Goal: Task Accomplishment & Management: Use online tool/utility

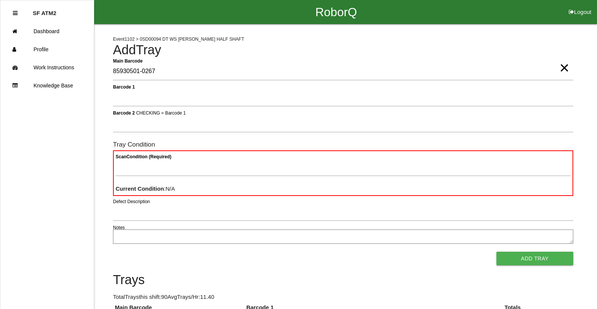
type Barcode "85930501-0267"
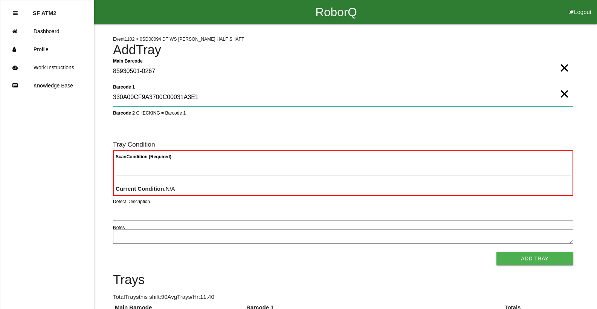
type 1 "330A00CF9A3700C00031A3E1"
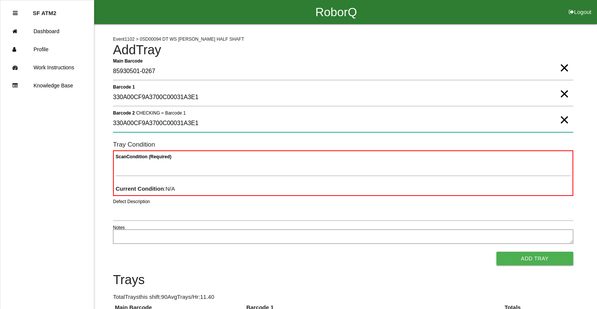
type 2 "330A00CF9A3700C00031A3E1"
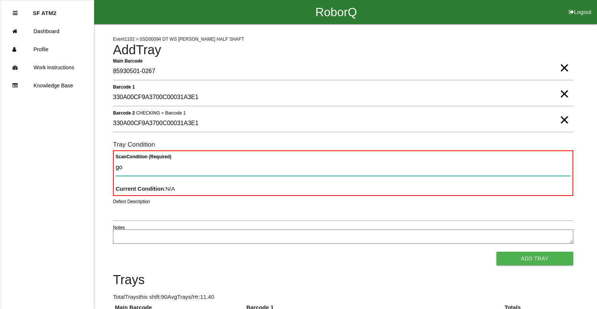
type Condition "goo"
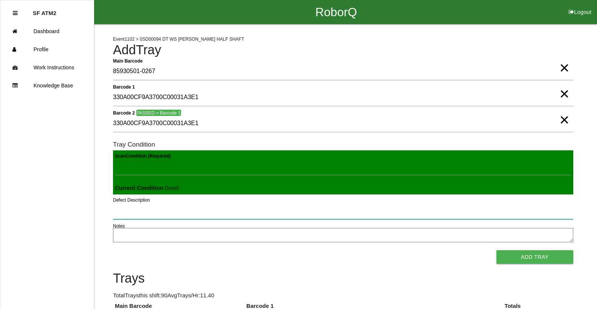
click at [496, 250] on button "Add Tray" at bounding box center [534, 257] width 77 height 14
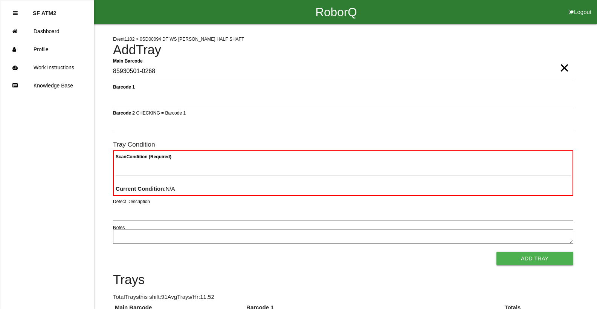
type Barcode "85930501-0268"
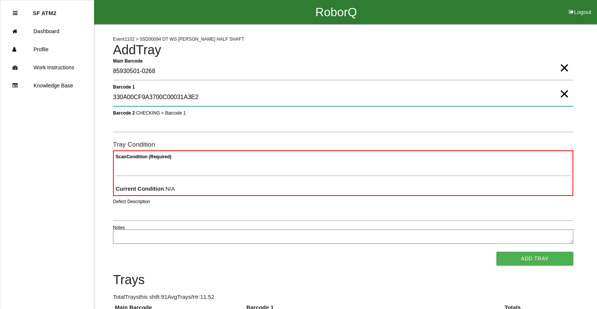
type 1 "330A00CF9A3700C00031A3E2"
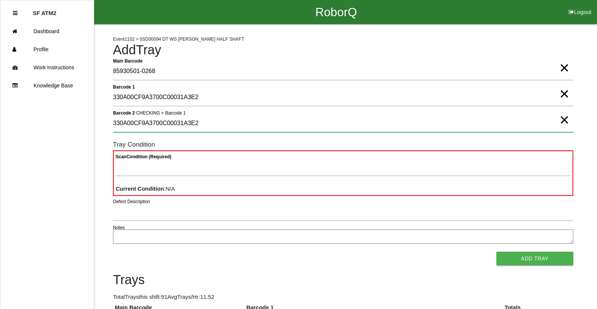
type 2 "330A00CF9A3700C00031A3E2"
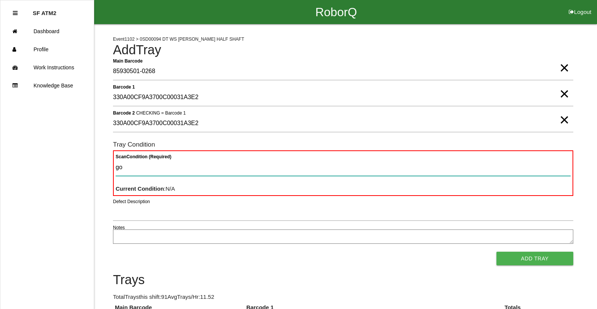
type Condition "goo"
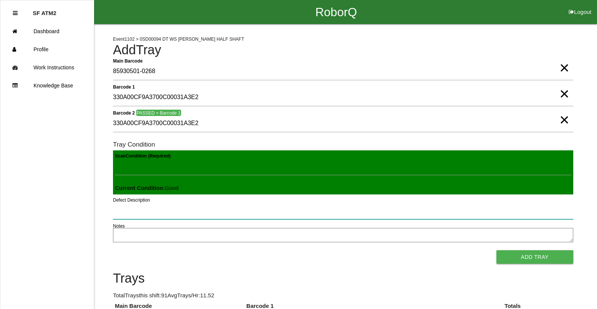
click at [496, 250] on button "Add Tray" at bounding box center [534, 257] width 77 height 14
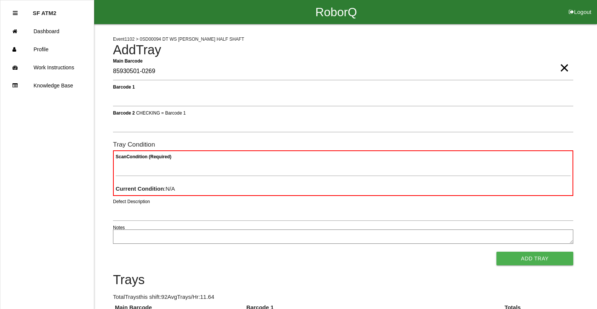
type Barcode "85930501-0269"
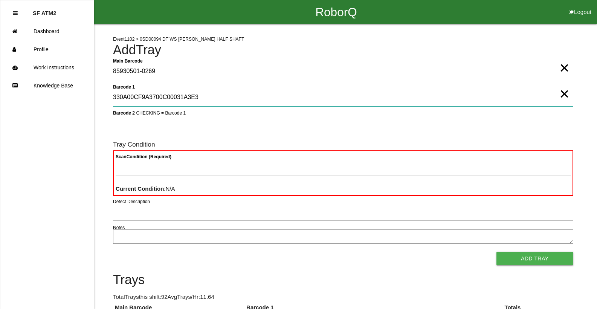
type 1 "330A00CF9A3700C00031A3E3"
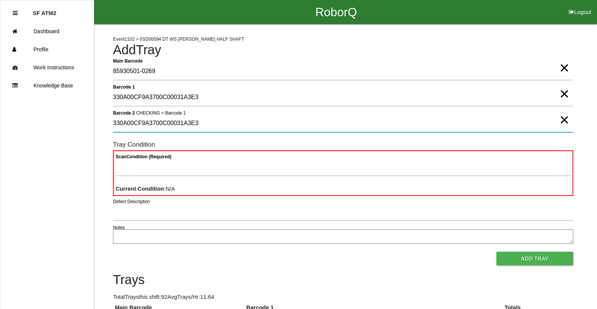
type 2 "330A00CF9A3700C00031A3E3"
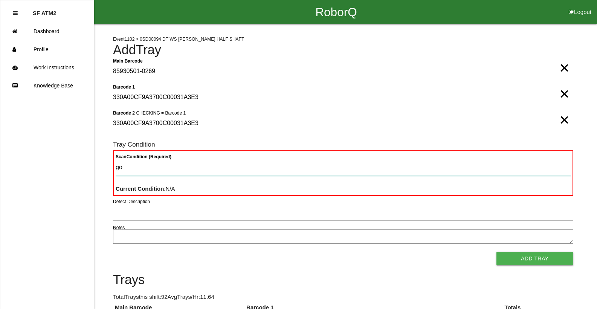
type Condition "goo"
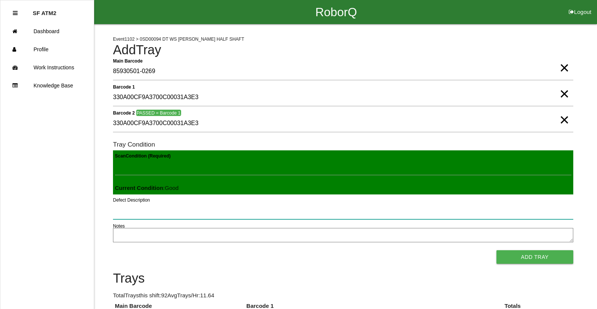
click at [496, 250] on button "Add Tray" at bounding box center [534, 257] width 77 height 14
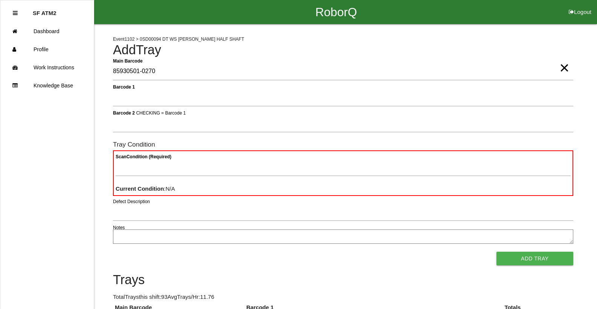
type Barcode "85930501-0270"
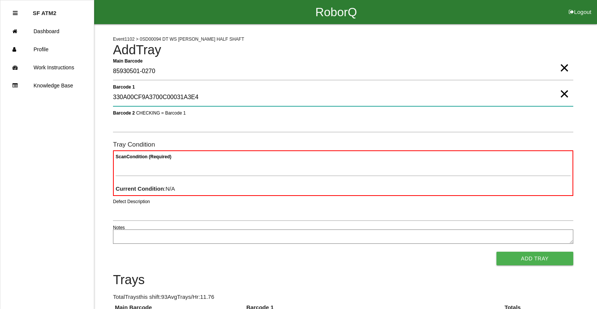
type 1 "330A00CF9A3700C00031A3E4"
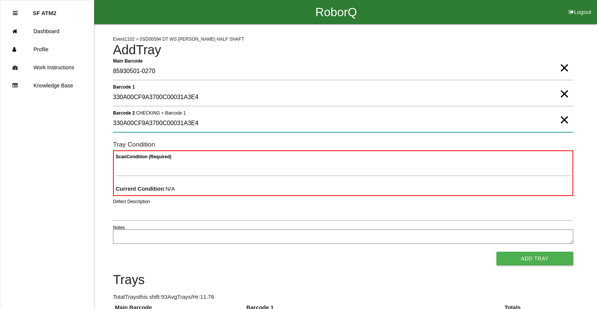
type 2 "330A00CF9A3700C00031A3E4"
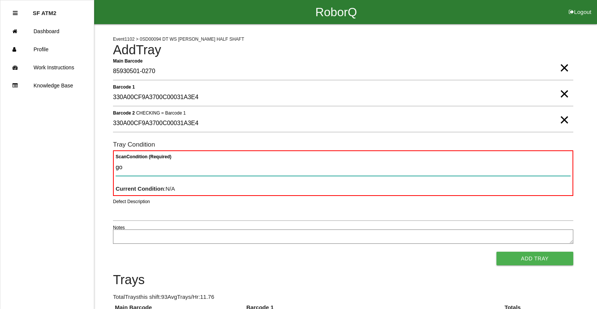
type Condition "goo"
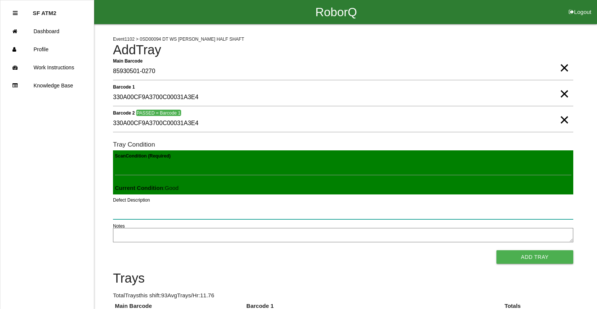
click at [496, 250] on button "Add Tray" at bounding box center [534, 257] width 77 height 14
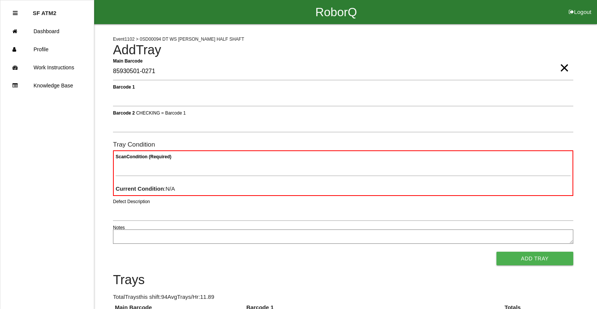
type Barcode "85930501-0271"
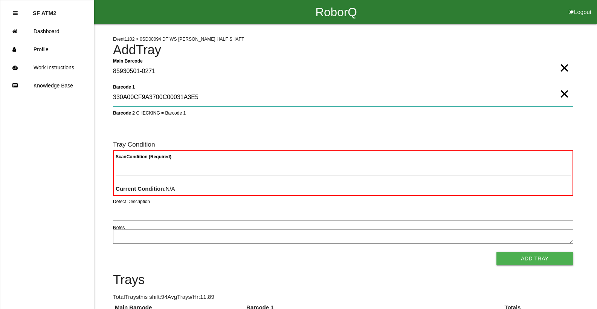
type 1 "330A00CF9A3700C00031A3E5"
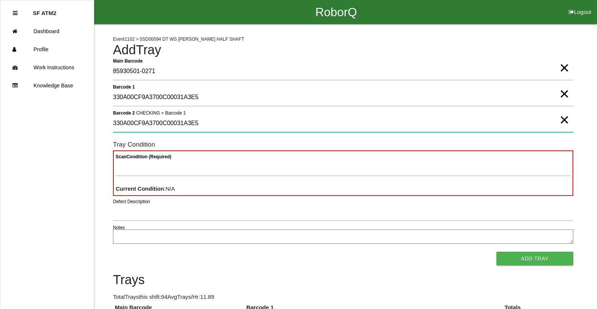
type 2 "330A00CF9A3700C00031A3E5"
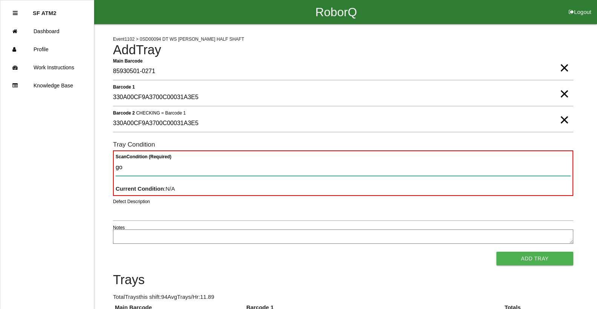
type Condition "goo"
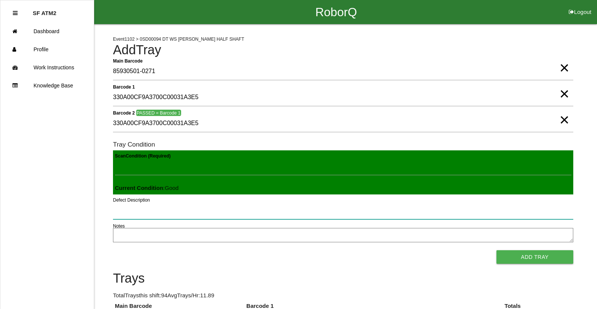
click at [496, 250] on button "Add Tray" at bounding box center [534, 257] width 77 height 14
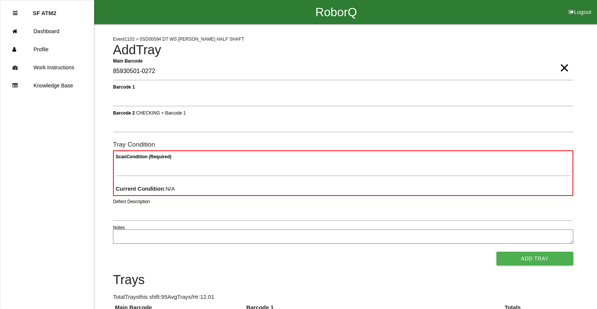
type Barcode "85930501-0272"
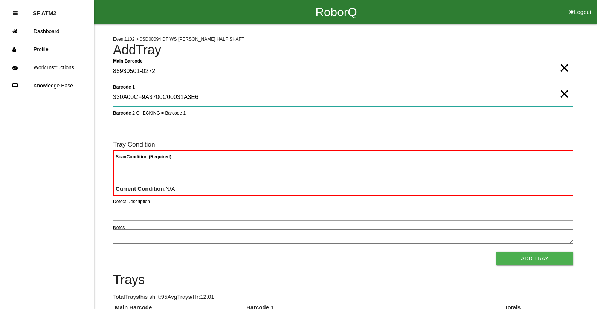
type 1 "330A00CF9A3700C00031A3E6"
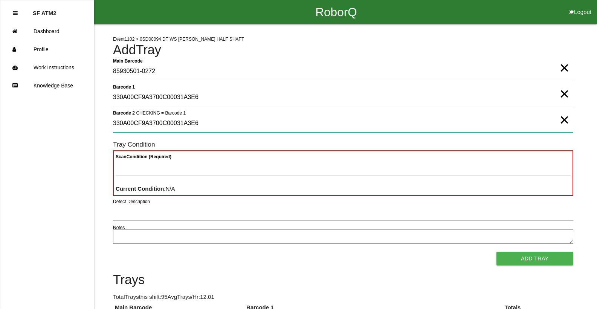
type 2 "330A00CF9A3700C00031A3E6"
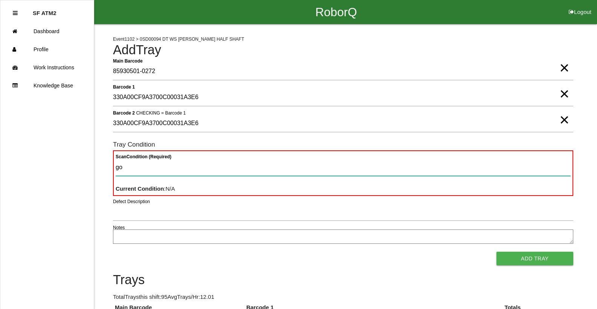
type Condition "goo"
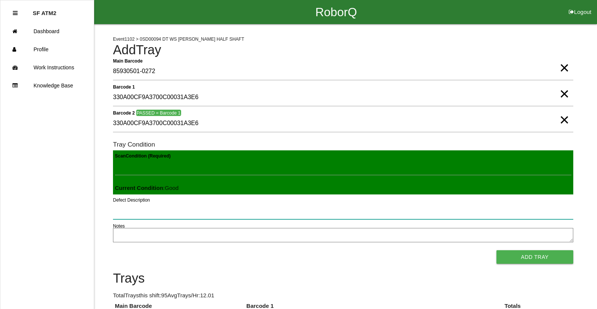
click at [496, 250] on button "Add Tray" at bounding box center [534, 257] width 77 height 14
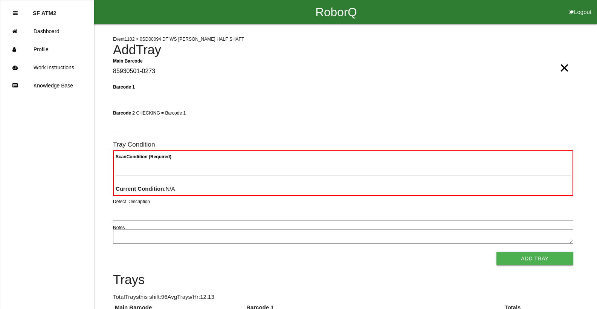
type Barcode "85930501-0273"
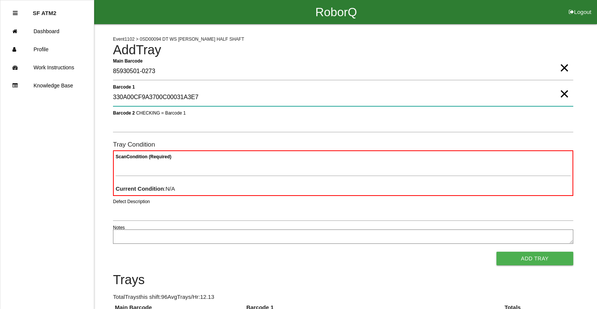
type 1 "330A00CF9A3700C00031A3E7"
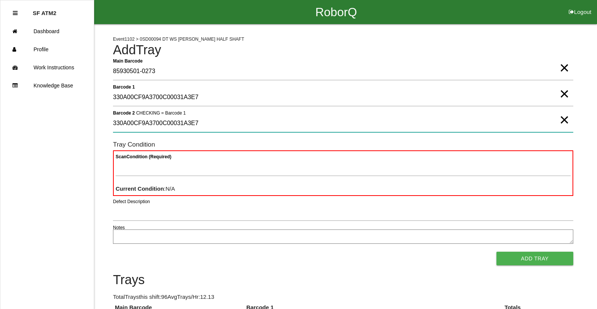
type 2 "330A00CF9A3700C00031A3E7"
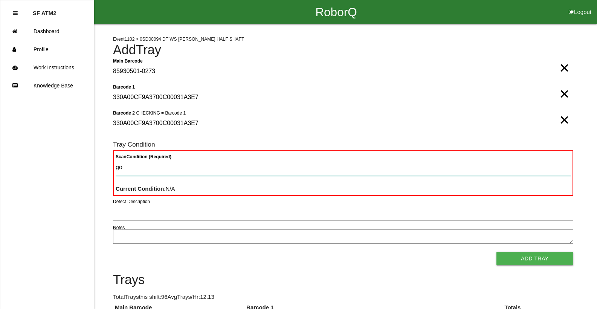
type Condition "goo"
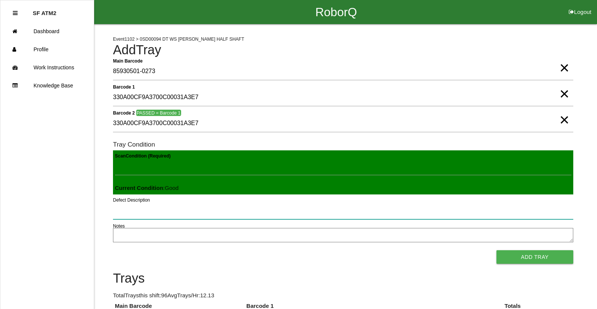
click at [496, 250] on button "Add Tray" at bounding box center [534, 257] width 77 height 14
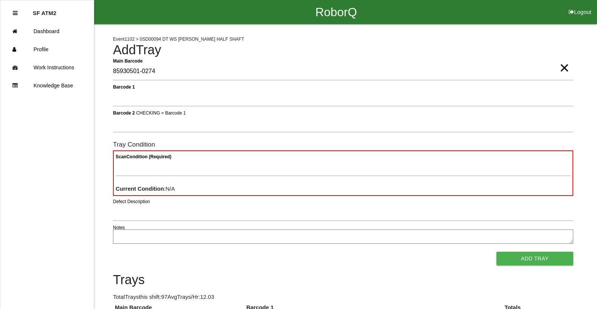
type Barcode "85930501-0274"
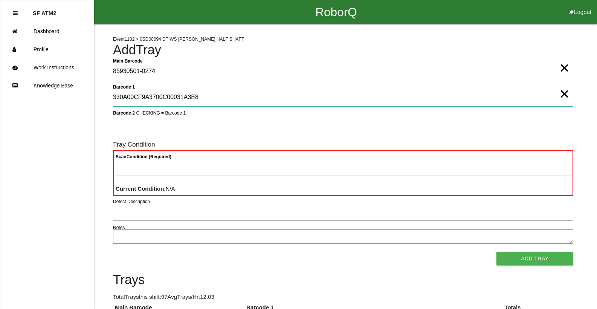
type 1 "330A00CF9A3700C00031A3E8"
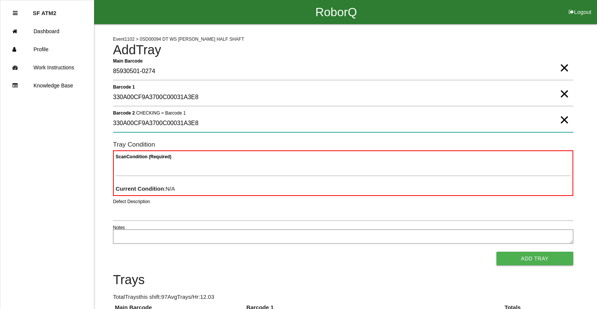
type 2 "330A00CF9A3700C00031A3E8"
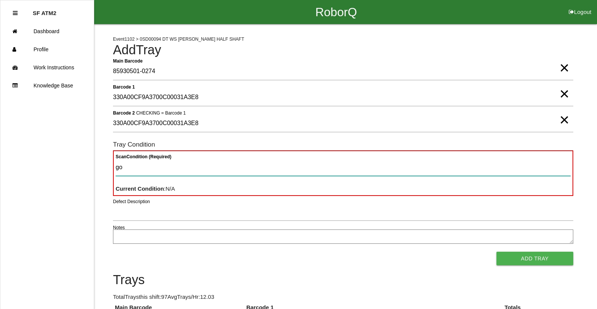
type Condition "goo"
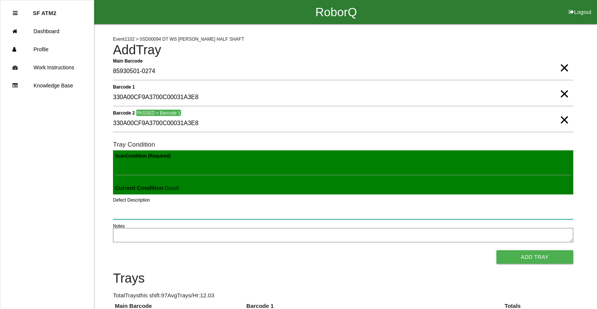
click at [496, 250] on button "Add Tray" at bounding box center [534, 257] width 77 height 14
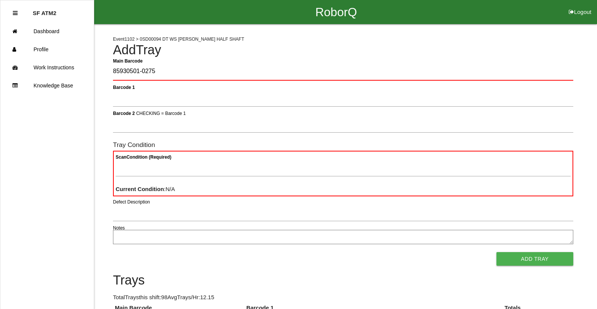
type Barcode "85930501-0275"
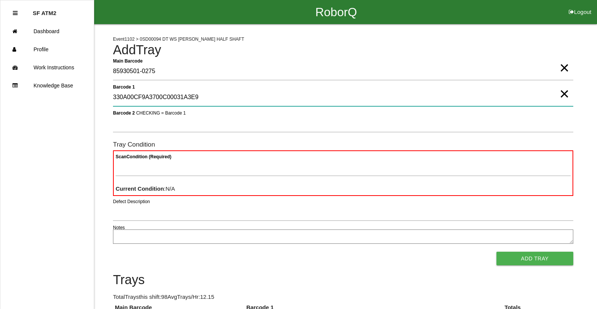
type 1 "330A00CF9A3700C00031A3E9"
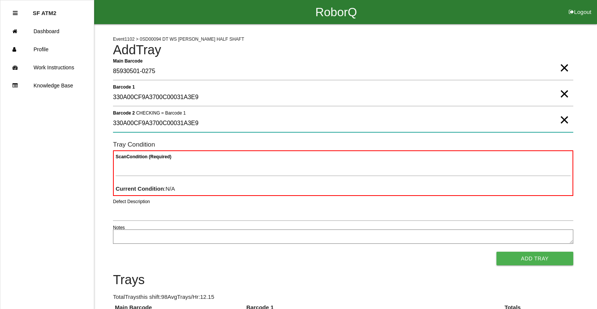
type 2 "330A00CF9A3700C00031A3E9"
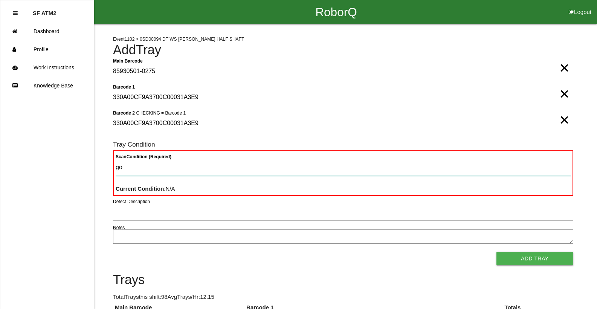
type Condition "goo"
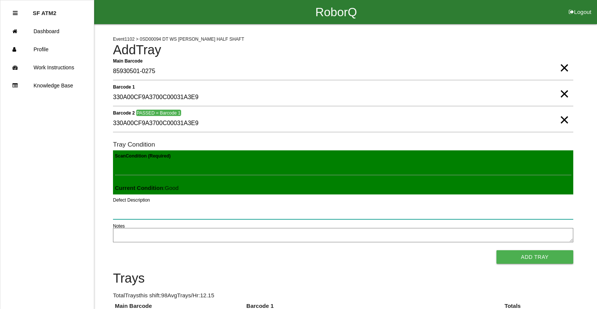
click at [496, 250] on button "Add Tray" at bounding box center [534, 257] width 77 height 14
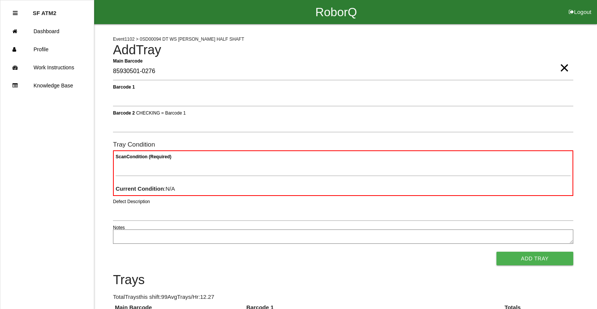
type Barcode "85930501-0276"
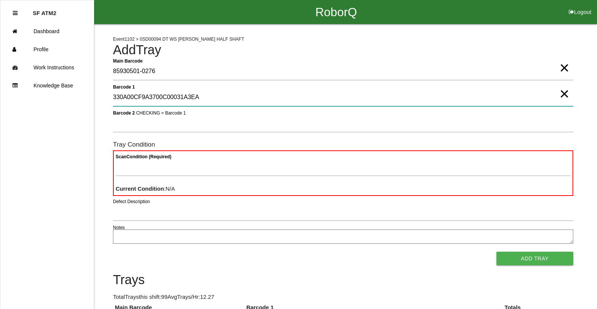
type 1 "330A00CF9A3700C00031A3EA"
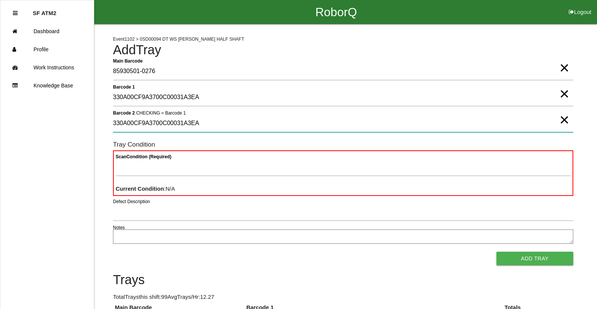
type 2 "330A00CF9A3700C00031A3EA"
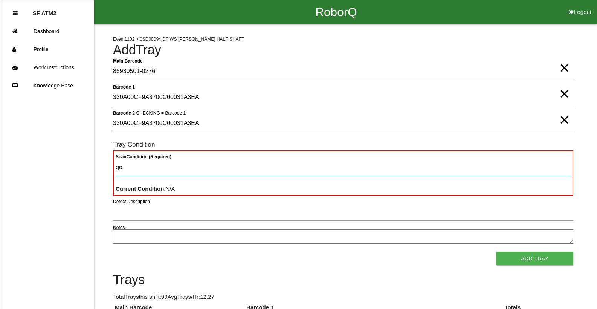
type Condition "goo"
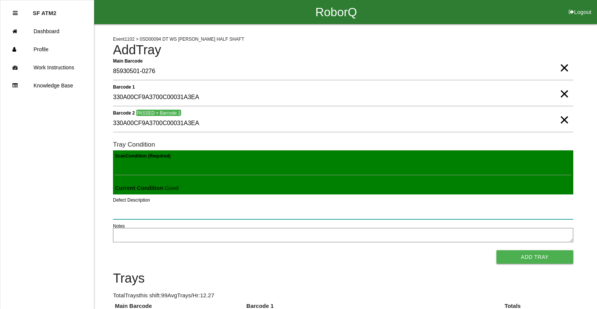
click at [496, 250] on button "Add Tray" at bounding box center [534, 257] width 77 height 14
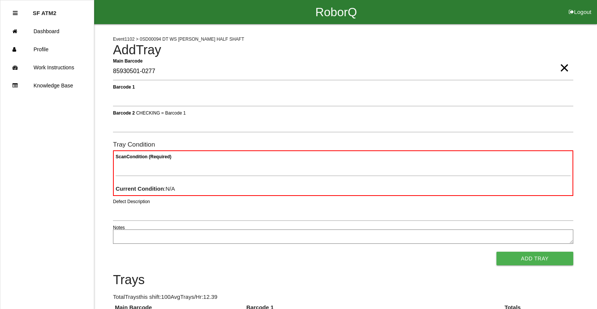
type Barcode "85930501-0277"
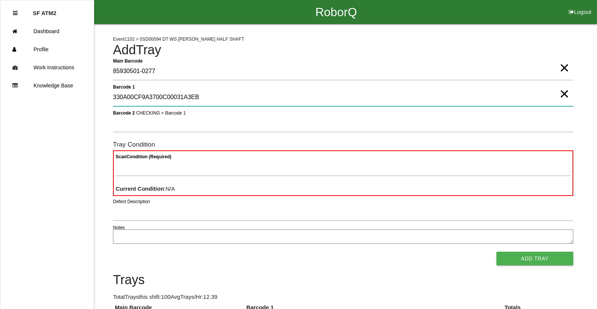
type 1 "330A00CF9A3700C00031A3EB"
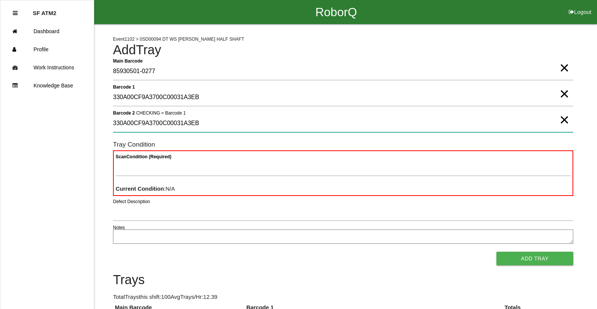
type 2 "330A00CF9A3700C00031A3EB"
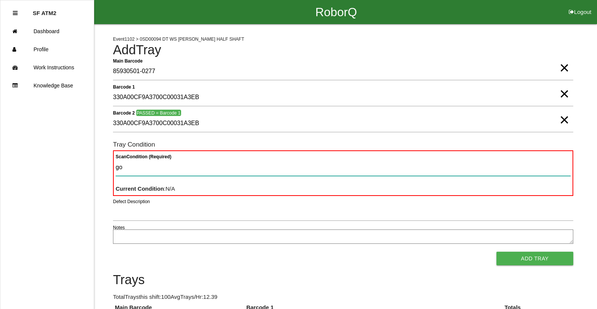
type Condition "goo"
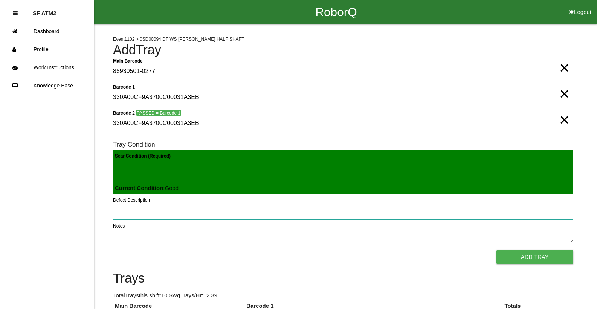
click at [496, 250] on button "Add Tray" at bounding box center [534, 257] width 77 height 14
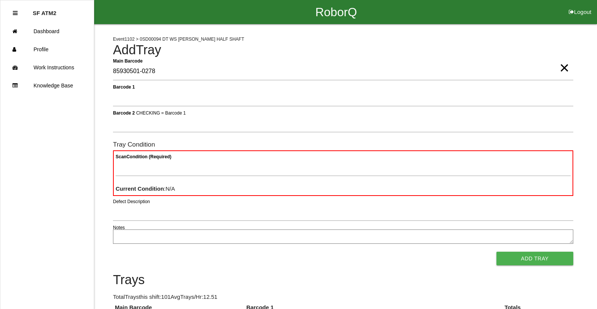
type Barcode "85930501-0278"
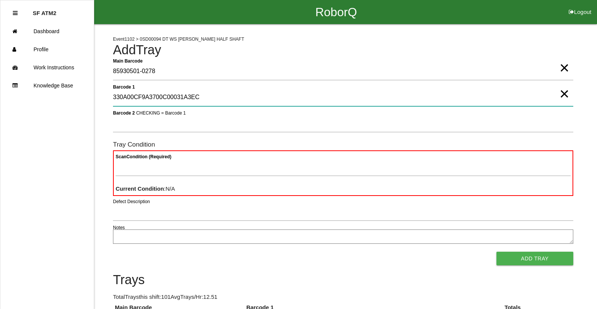
type 1 "330A00CF9A3700C00031A3EC"
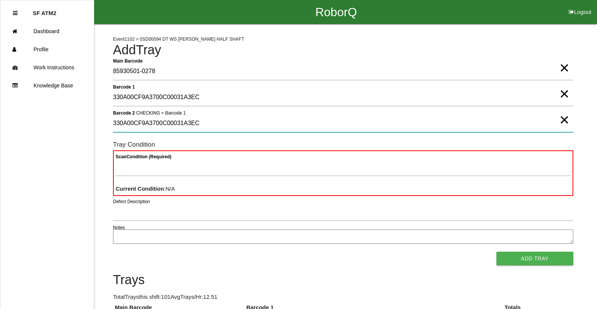
type 2 "330A00CF9A3700C00031A3EC"
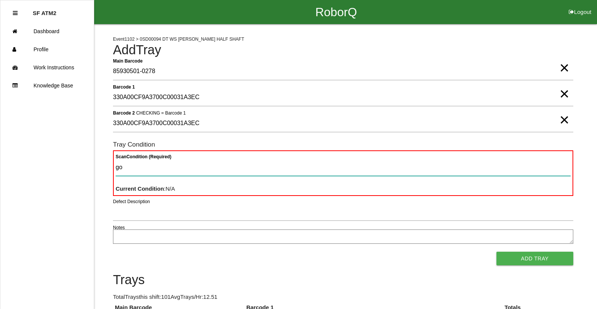
type Condition "goo"
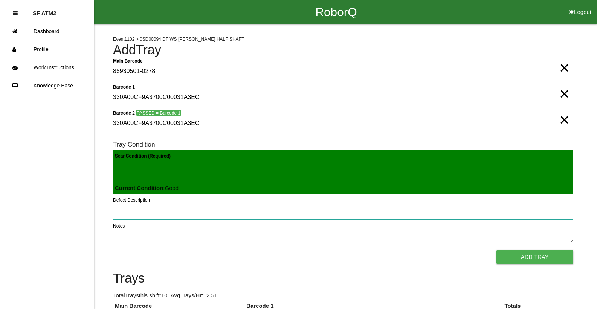
click at [496, 250] on button "Add Tray" at bounding box center [534, 257] width 77 height 14
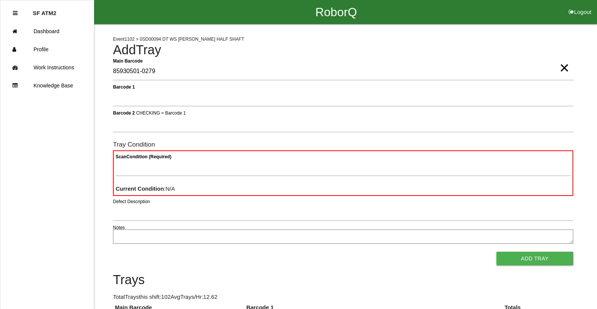
type Barcode "85930501-0279"
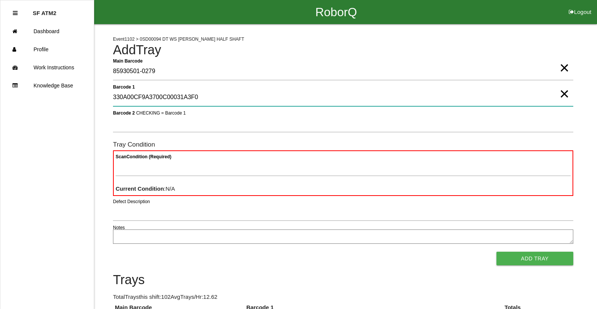
type 1 "330A00CF9A3700C00031A3F0"
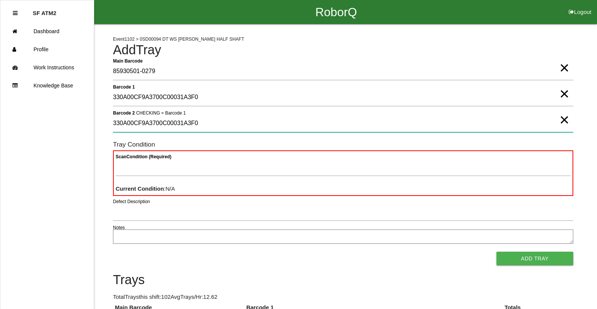
type 2 "330A00CF9A3700C00031A3F0"
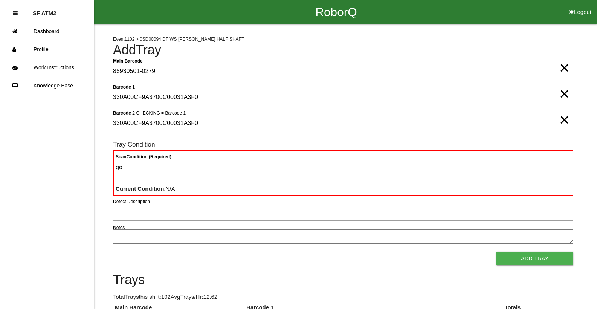
type Condition "goo"
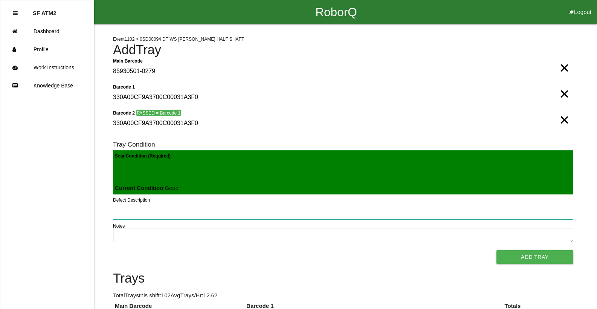
click at [496, 250] on button "Add Tray" at bounding box center [534, 257] width 77 height 14
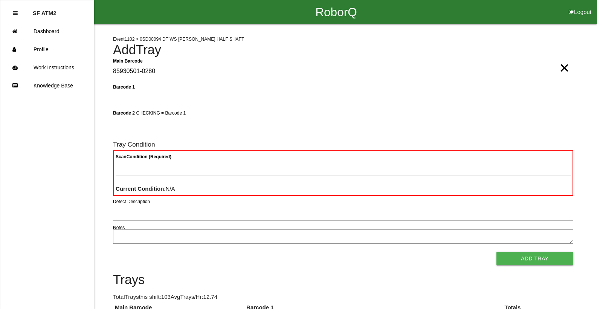
type Barcode "85930501-0280"
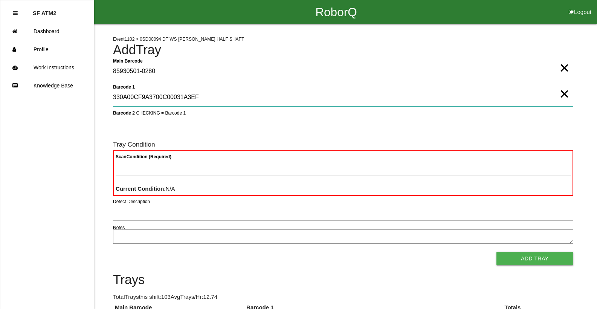
type 1 "330A00CF9A3700C00031A3EF"
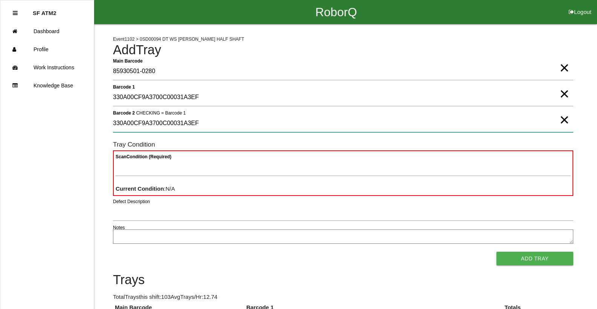
type 2 "330A00CF9A3700C00031A3EF"
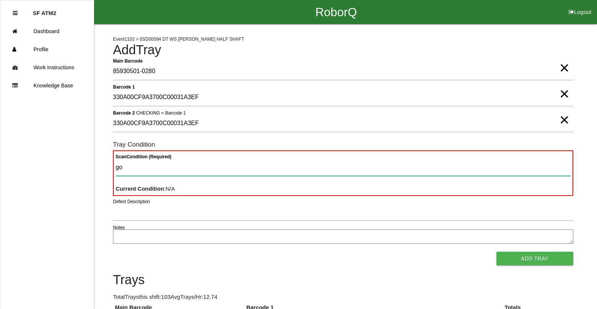
type Condition "goo"
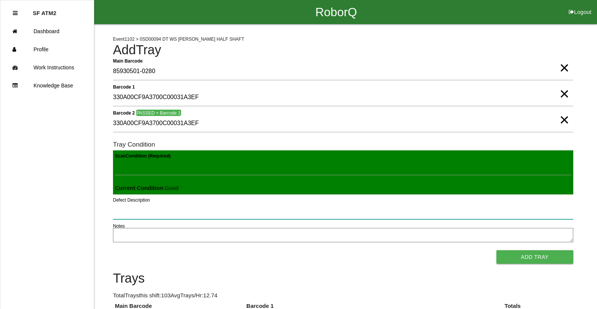
click at [496, 250] on button "Add Tray" at bounding box center [534, 257] width 77 height 14
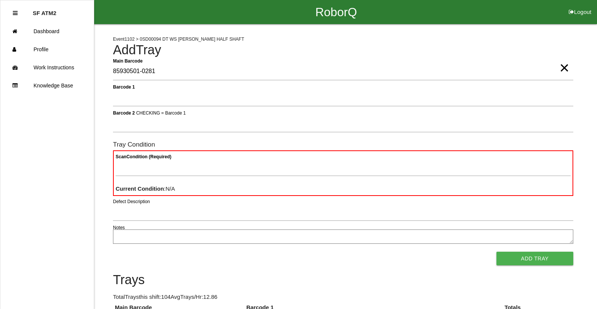
type Barcode "85930501-0281"
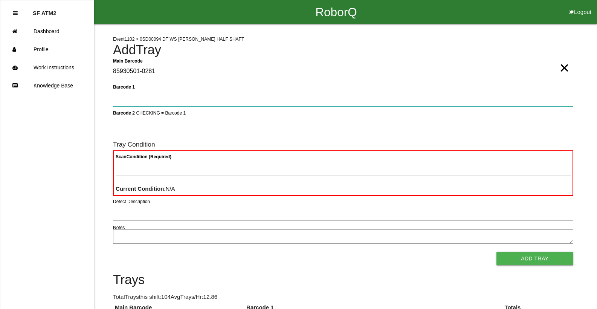
click at [496, 252] on button "Add Tray" at bounding box center [534, 259] width 77 height 14
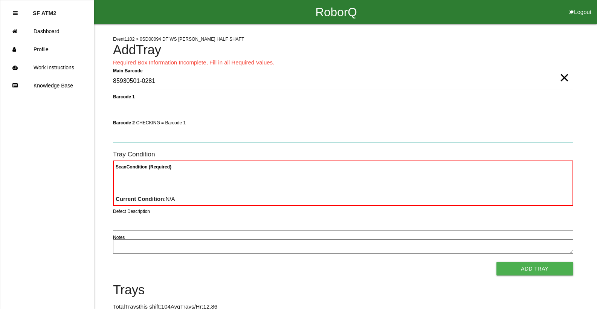
click at [496, 262] on button "Add Tray" at bounding box center [534, 269] width 77 height 14
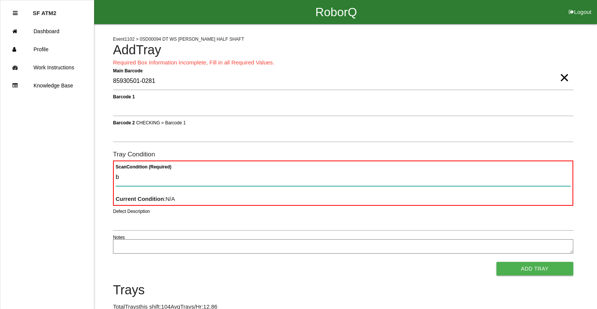
type Condition "ba"
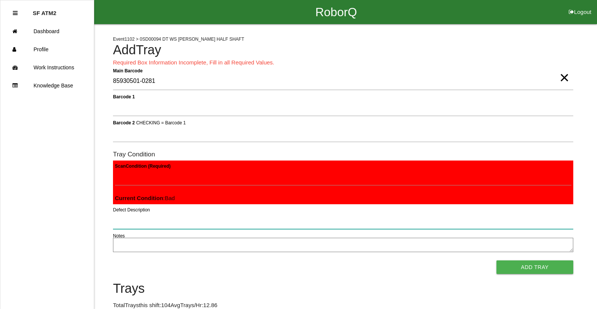
click at [496, 260] on button "Add Tray" at bounding box center [534, 267] width 77 height 14
